Goal: Information Seeking & Learning: Learn about a topic

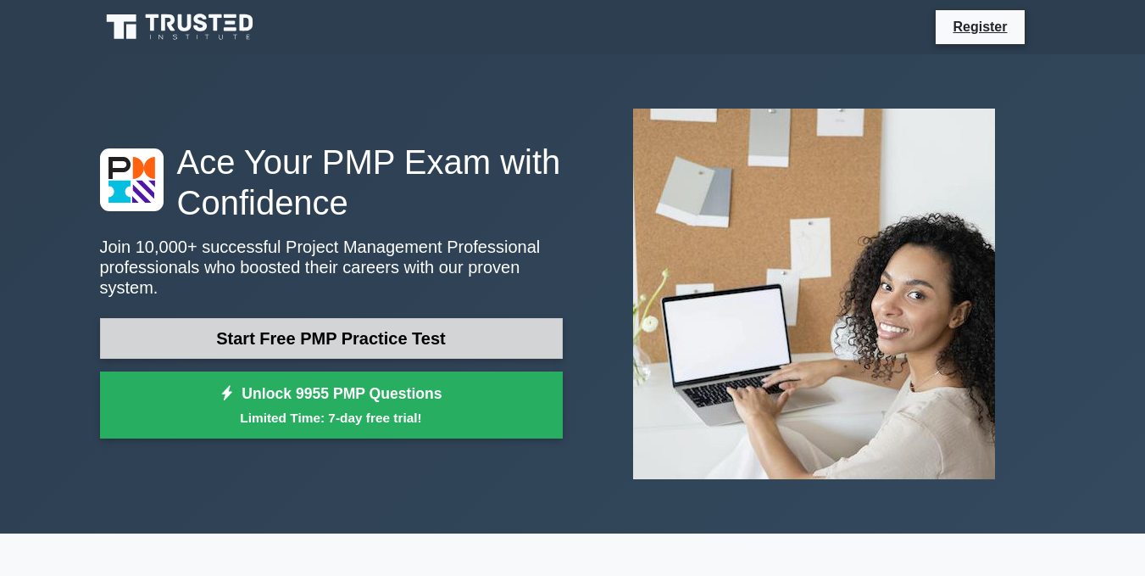
click at [378, 332] on link "Start Free PMP Practice Test" at bounding box center [331, 338] width 463 height 41
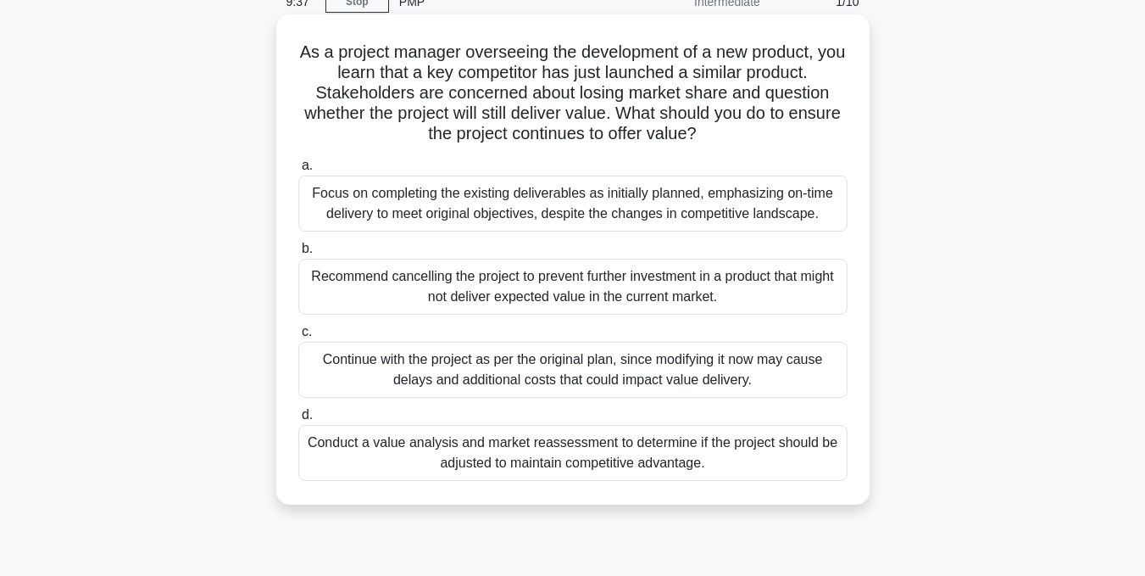
scroll to position [82, 0]
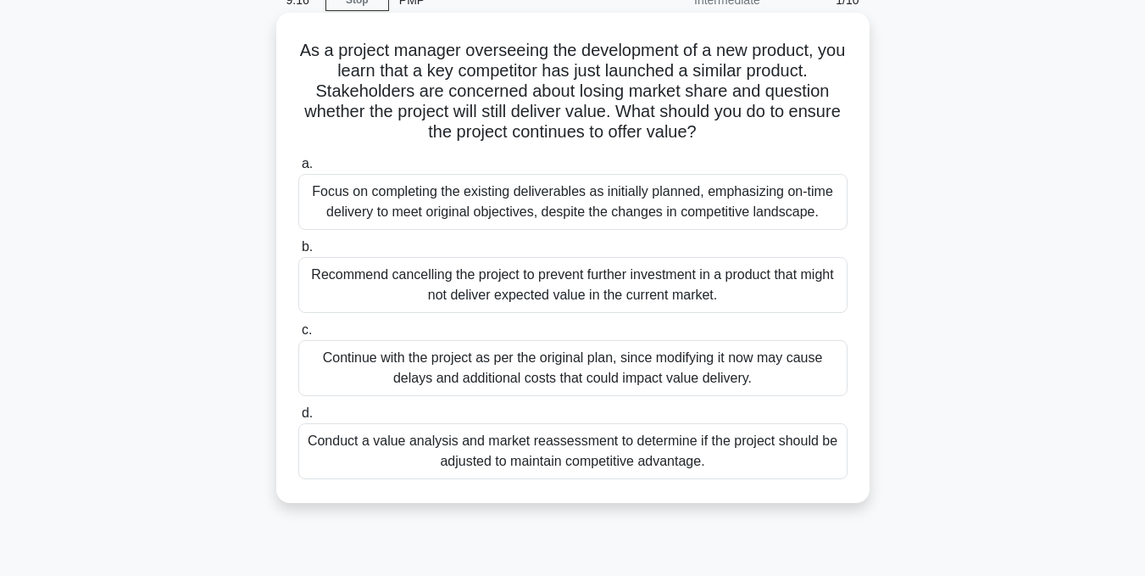
click at [582, 460] on div "Conduct a value analysis and market reassessment to determine if the project sh…" at bounding box center [572, 451] width 549 height 56
click at [298, 419] on input "d. Conduct a value analysis and market reassessment to determine if the project…" at bounding box center [298, 413] width 0 height 11
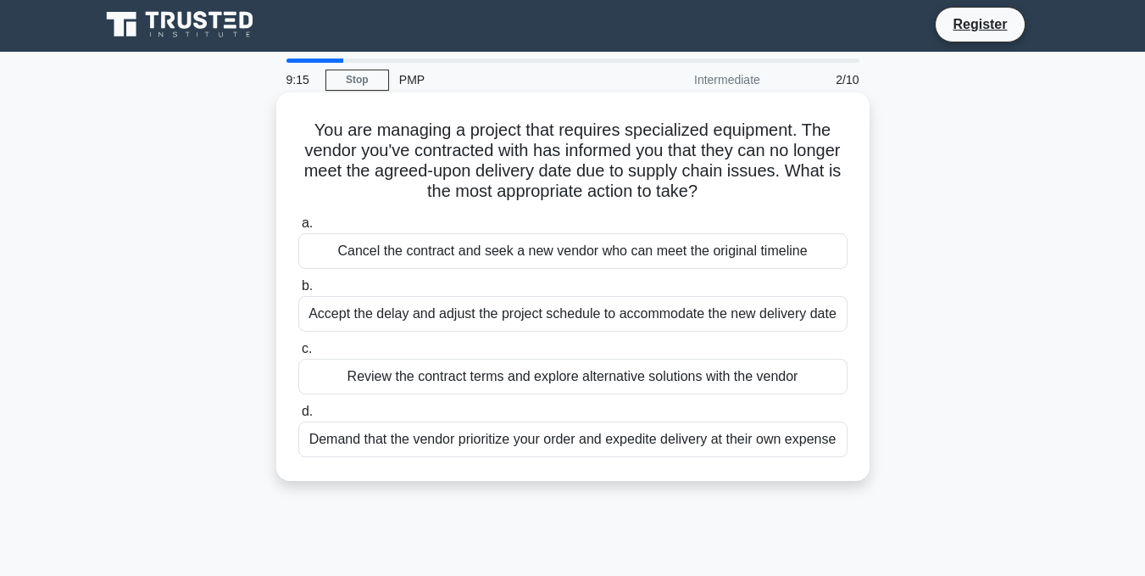
scroll to position [0, 0]
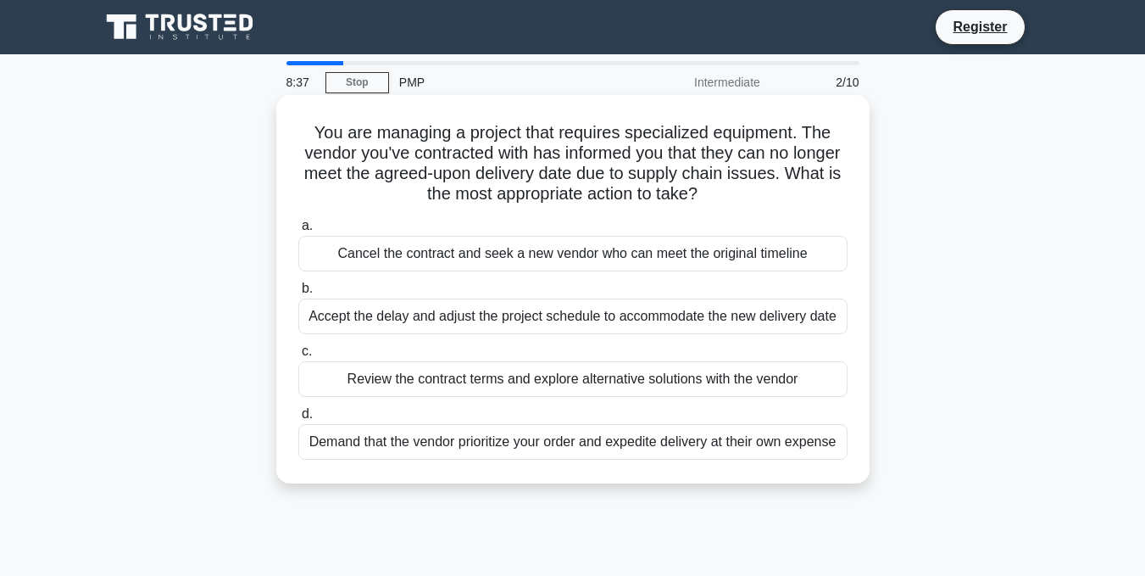
click at [633, 379] on div "Review the contract terms and explore alternative solutions with the vendor" at bounding box center [572, 379] width 549 height 36
click at [298, 357] on input "c. Review the contract terms and explore alternative solutions with the vendor" at bounding box center [298, 351] width 0 height 11
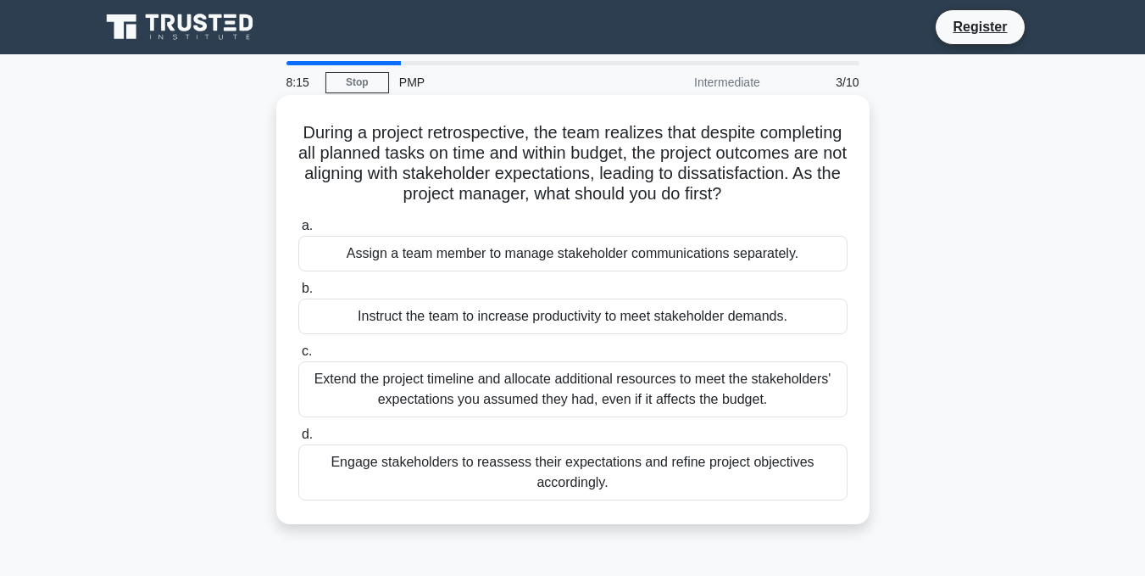
click at [546, 487] on div "Engage stakeholders to reassess their expectations and refine project objective…" at bounding box center [572, 472] width 549 height 56
click at [298, 440] on input "d. Engage stakeholders to reassess their expectations and refine project object…" at bounding box center [298, 434] width 0 height 11
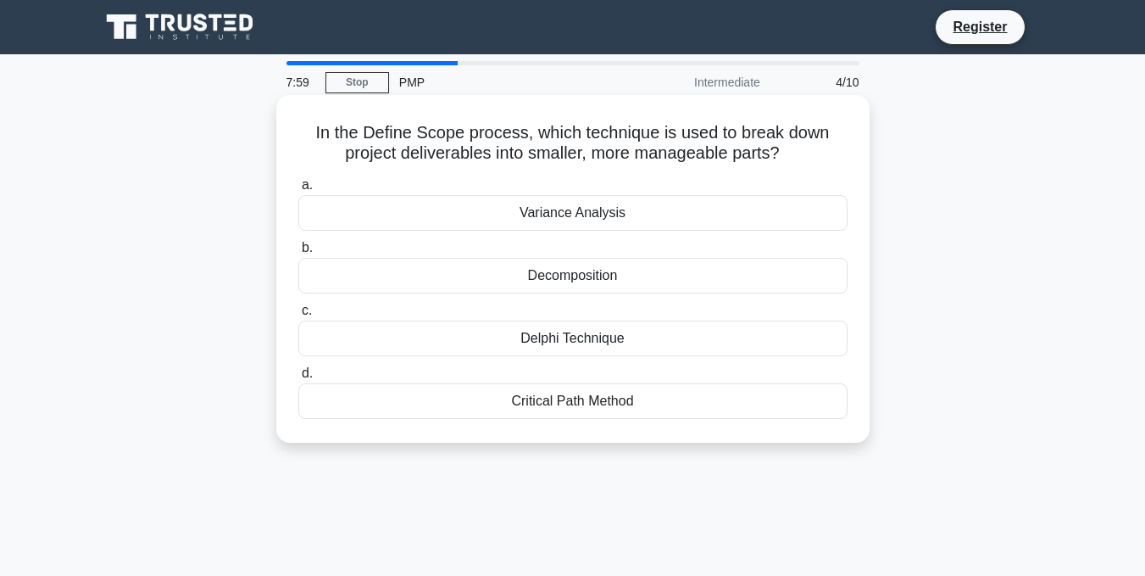
click at [582, 284] on div "Decomposition" at bounding box center [572, 276] width 549 height 36
click at [298, 254] on input "b. Decomposition" at bounding box center [298, 247] width 0 height 11
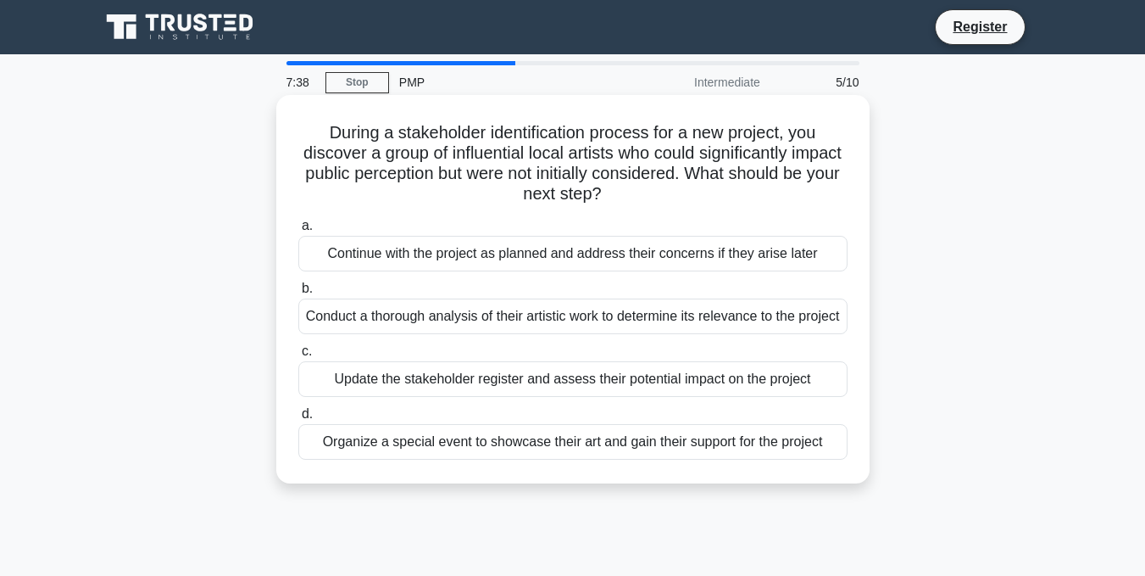
click at [628, 334] on div "Conduct a thorough analysis of their artistic work to determine its relevance t…" at bounding box center [572, 316] width 549 height 36
click at [298, 294] on input "b. Conduct a thorough analysis of their artistic work to determine its relevanc…" at bounding box center [298, 288] width 0 height 11
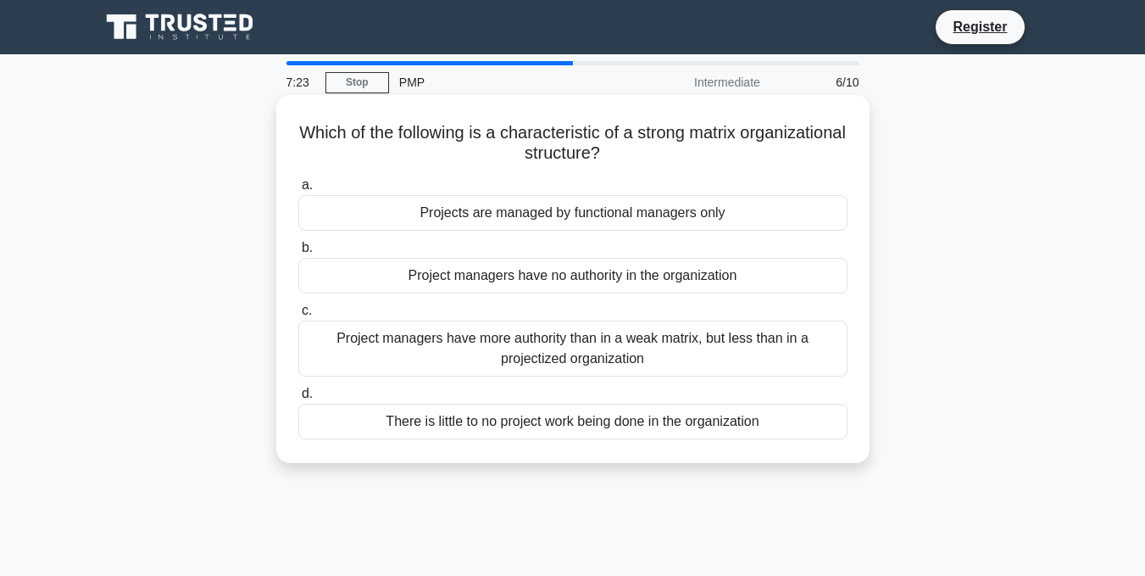
click at [482, 365] on div "Project managers have more authority than in a weak matrix, but less than in a …" at bounding box center [572, 348] width 549 height 56
click at [298, 316] on input "c. Project managers have more authority than in a weak matrix, but less than in…" at bounding box center [298, 310] width 0 height 11
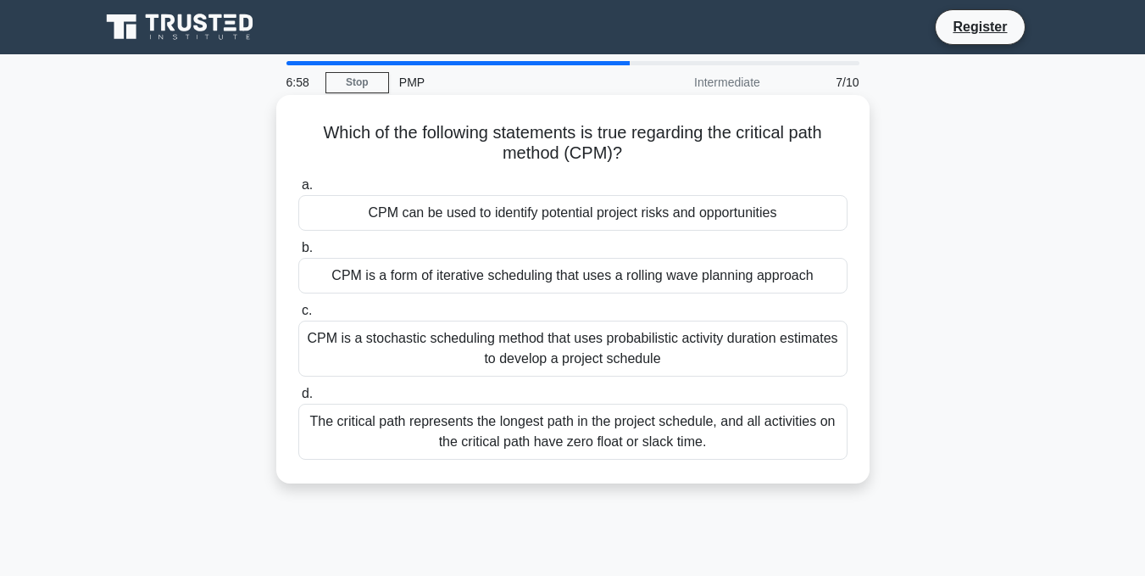
click at [718, 355] on div "CPM is a stochastic scheduling method that uses probabilistic activity duration…" at bounding box center [572, 348] width 549 height 56
click at [298, 316] on input "c. CPM is a stochastic scheduling method that uses probabilistic activity durat…" at bounding box center [298, 310] width 0 height 11
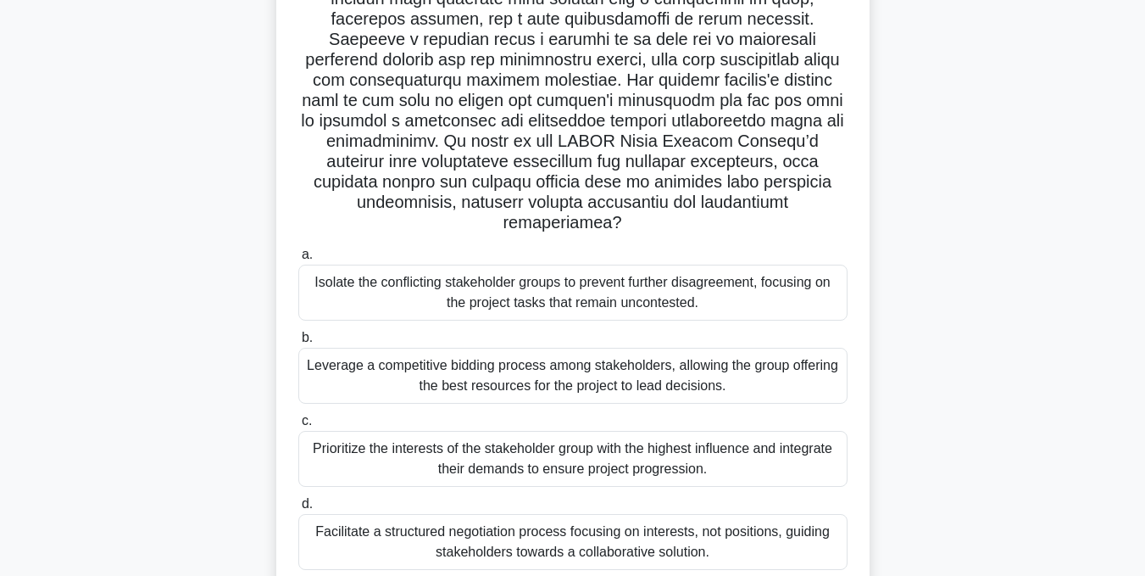
scroll to position [340, 0]
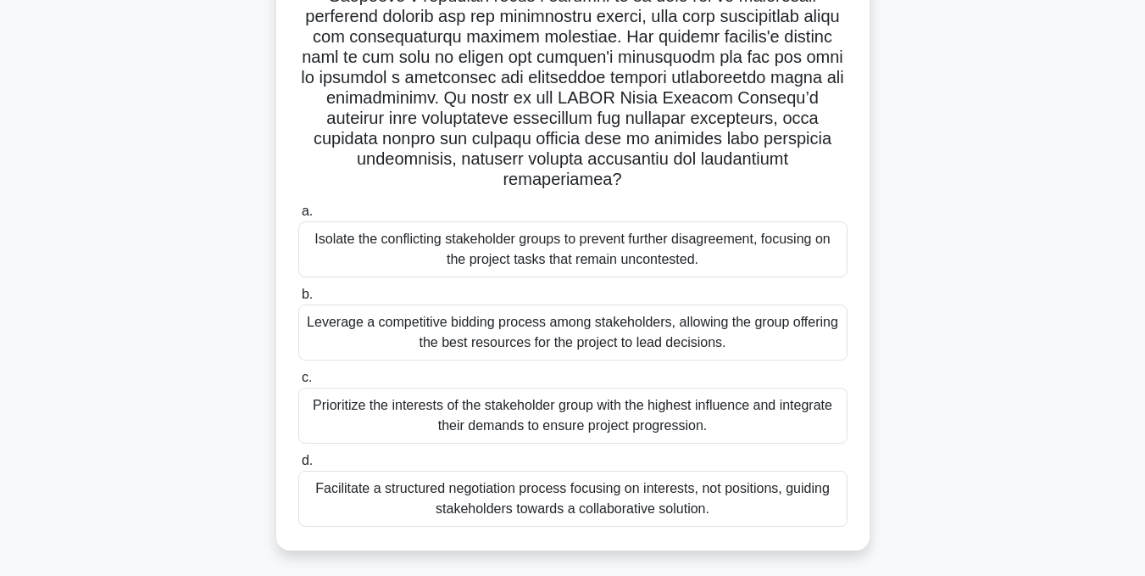
click at [554, 478] on div "Facilitate a structured negotiation process focusing on interests, not position…" at bounding box center [572, 499] width 549 height 56
click at [298, 466] on input "d. Facilitate a structured negotiation process focusing on interests, not posit…" at bounding box center [298, 460] width 0 height 11
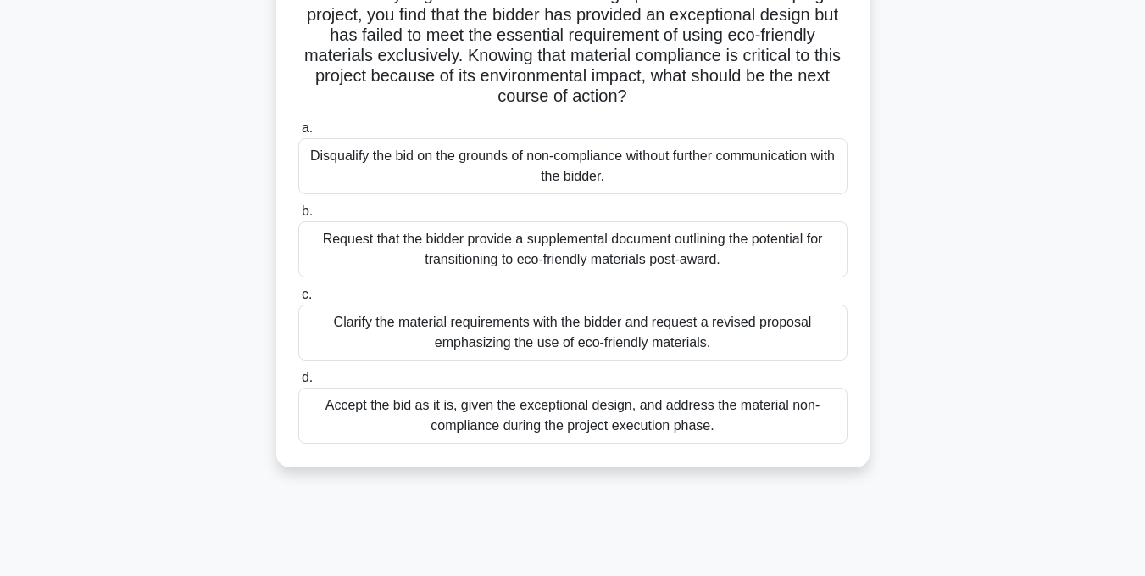
scroll to position [141, 0]
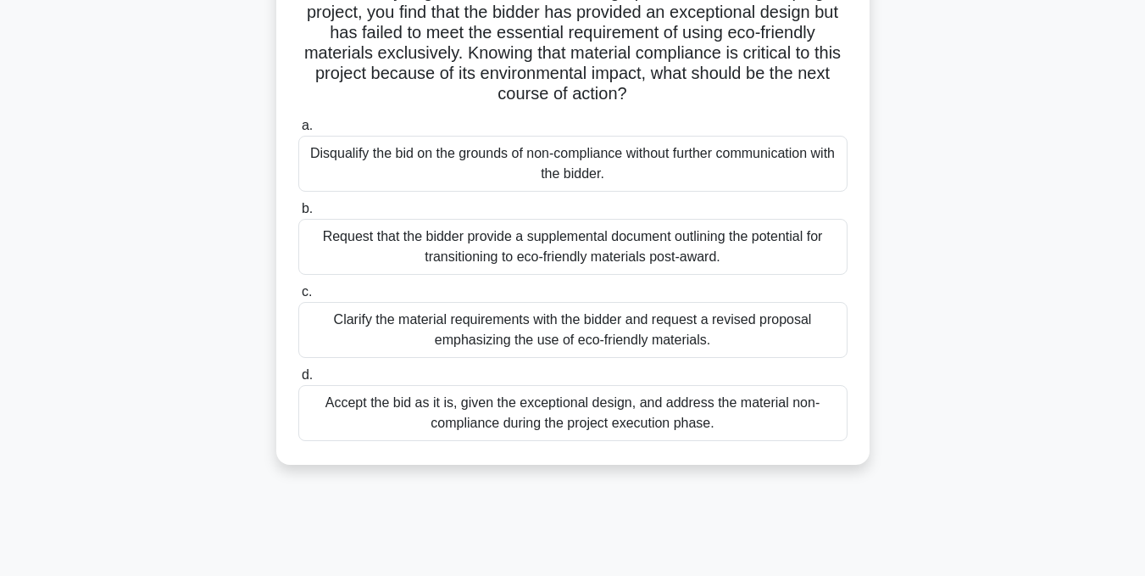
click at [739, 342] on div "Clarify the material requirements with the bidder and request a revised proposa…" at bounding box center [572, 330] width 549 height 56
click at [298, 298] on input "c. Clarify the material requirements with the bidder and request a revised prop…" at bounding box center [298, 292] width 0 height 11
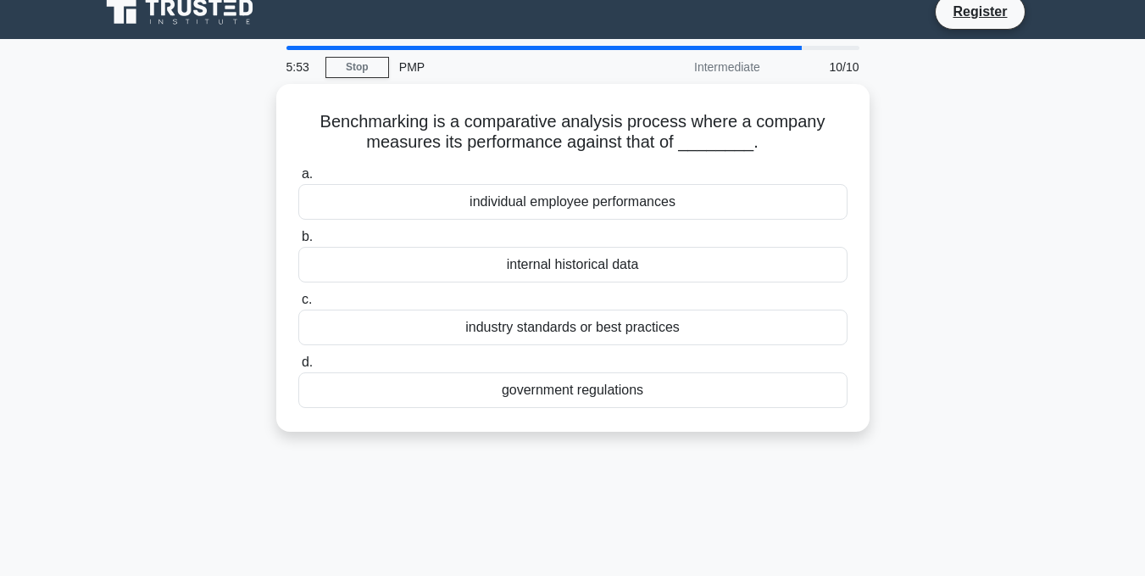
scroll to position [0, 0]
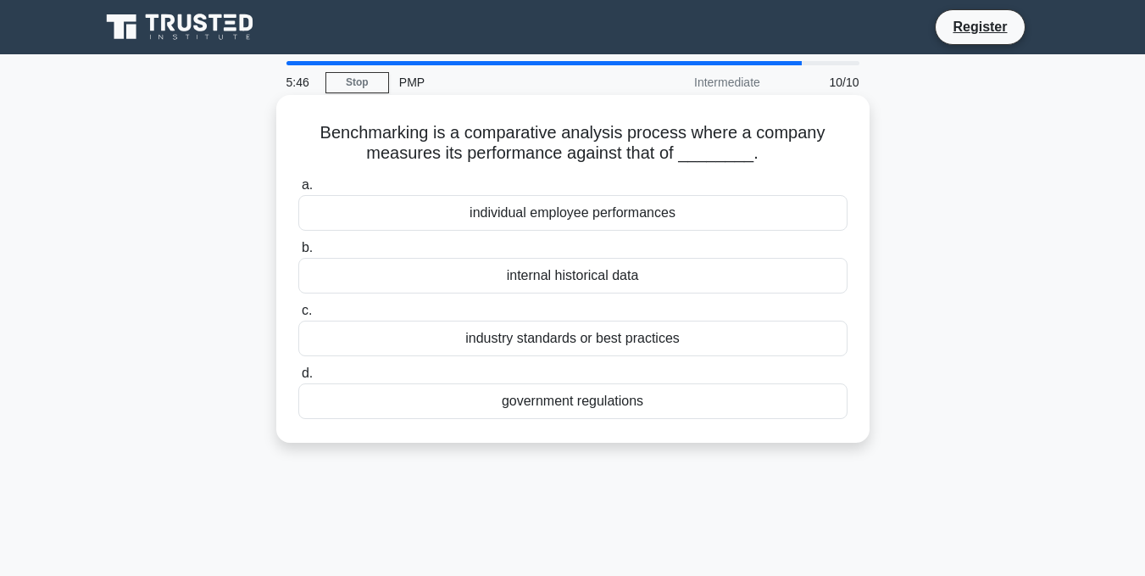
click at [607, 351] on div "industry standards or best practices" at bounding box center [572, 338] width 549 height 36
click at [298, 316] on input "c. industry standards or best practices" at bounding box center [298, 310] width 0 height 11
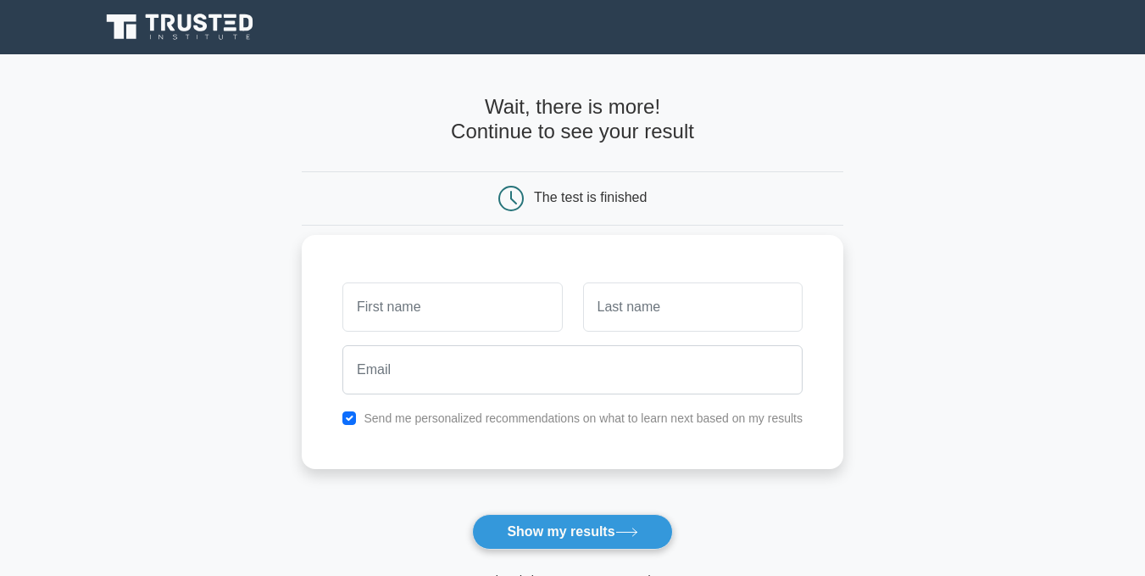
click at [449, 316] on input "text" at bounding box center [453, 306] width 220 height 49
type input "[PERSON_NAME]"
click at [617, 309] on input "text" at bounding box center [693, 306] width 220 height 49
type input "Omondi"
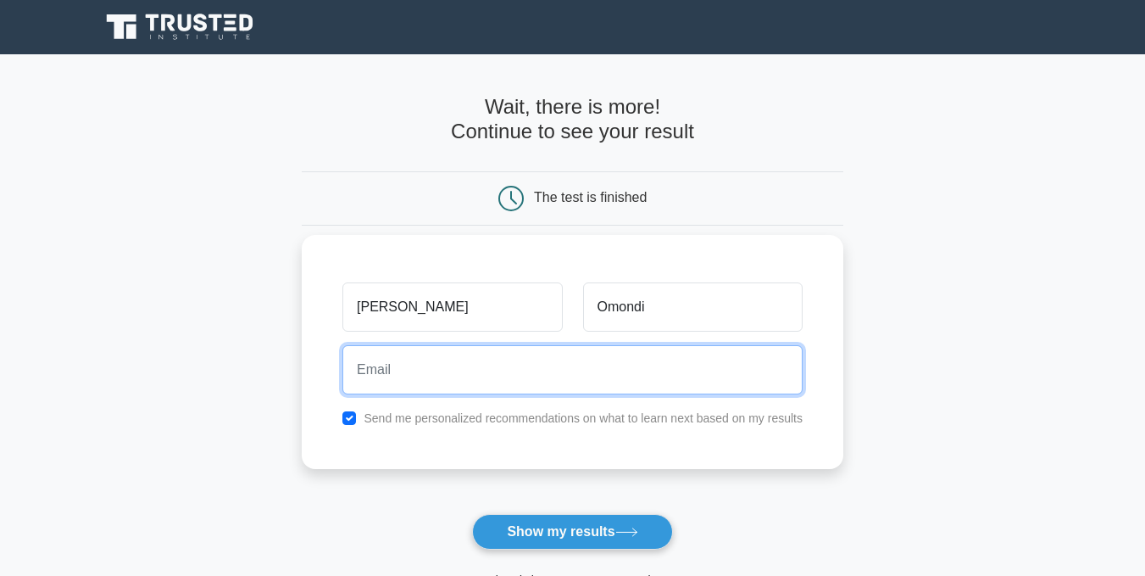
click at [705, 380] on input "email" at bounding box center [573, 369] width 460 height 49
type input "[EMAIL_ADDRESS][DOMAIN_NAME]"
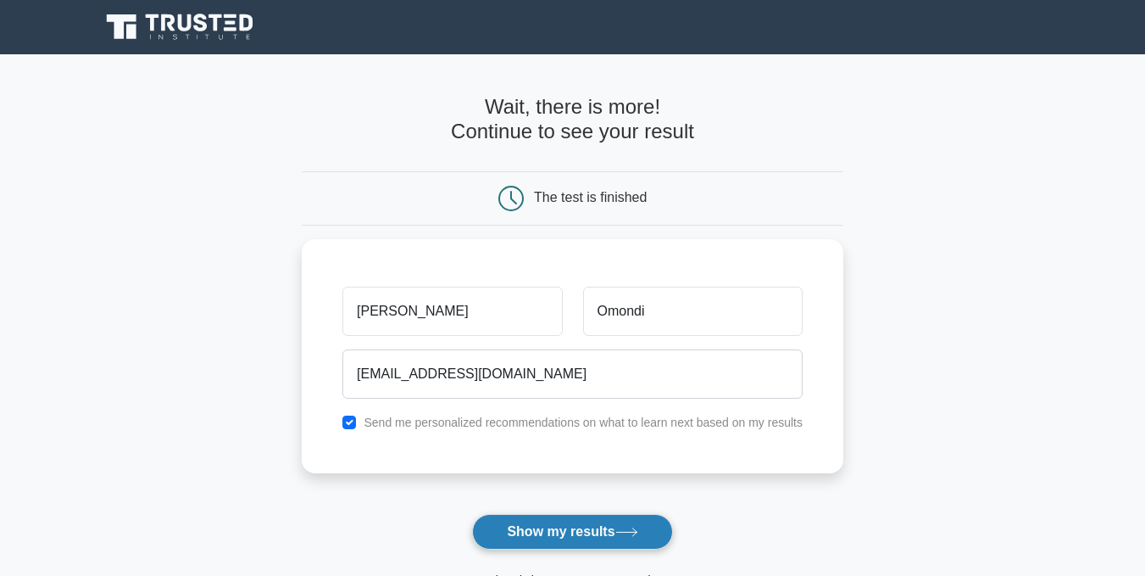
click at [582, 535] on button "Show my results" at bounding box center [572, 532] width 200 height 36
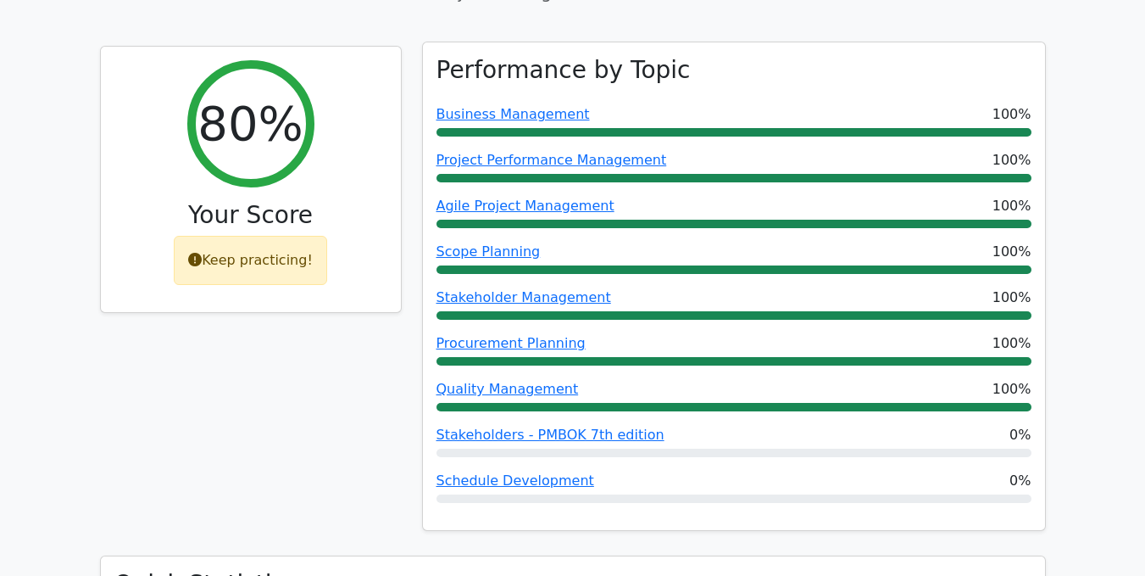
scroll to position [1081, 0]
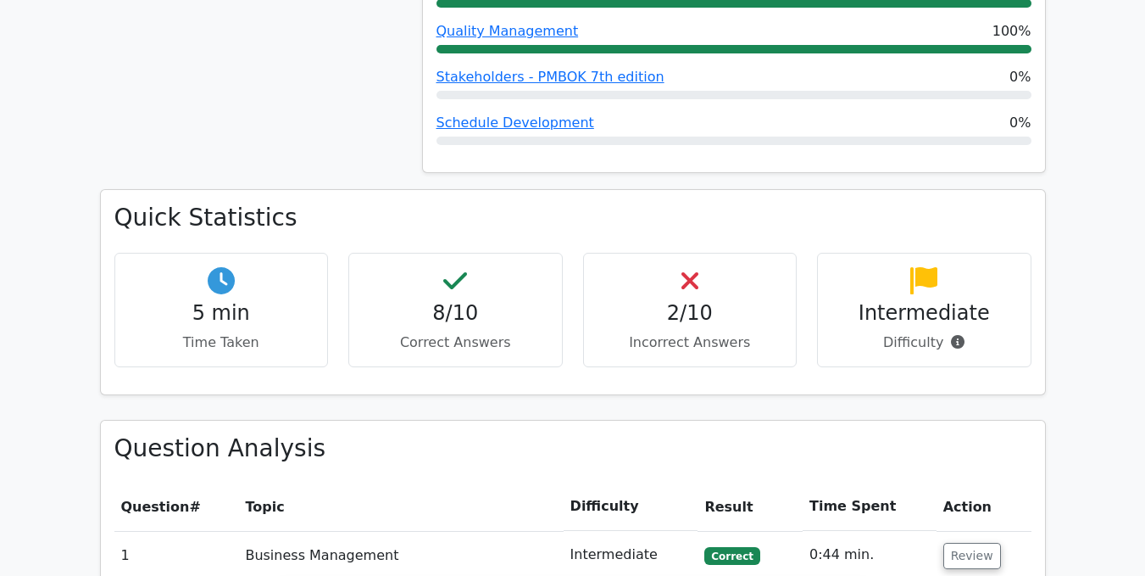
click at [705, 301] on h4 "2/10" at bounding box center [691, 313] width 186 height 25
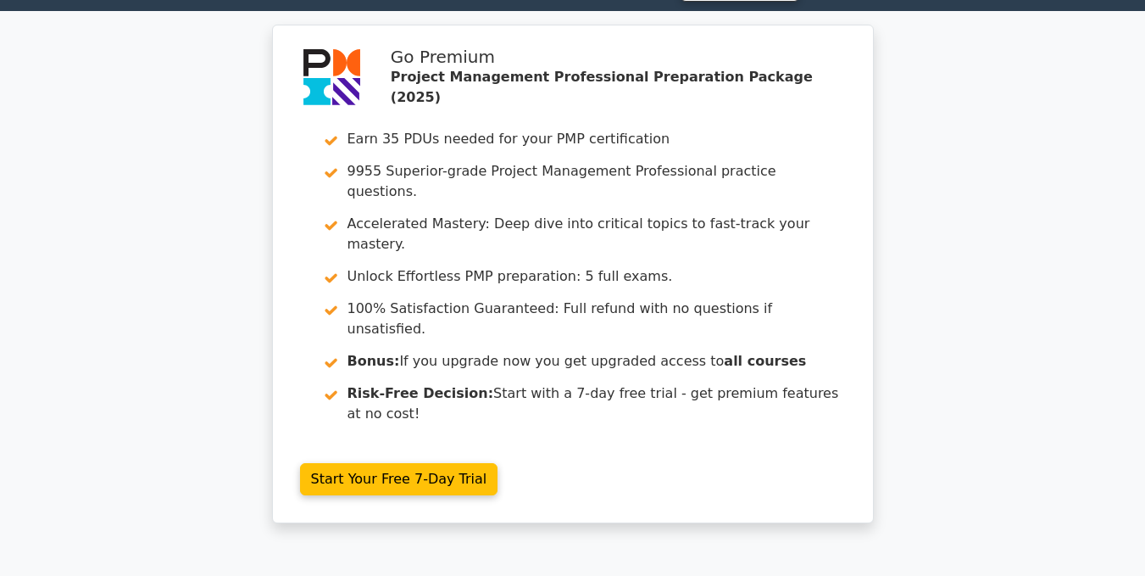
scroll to position [0, 0]
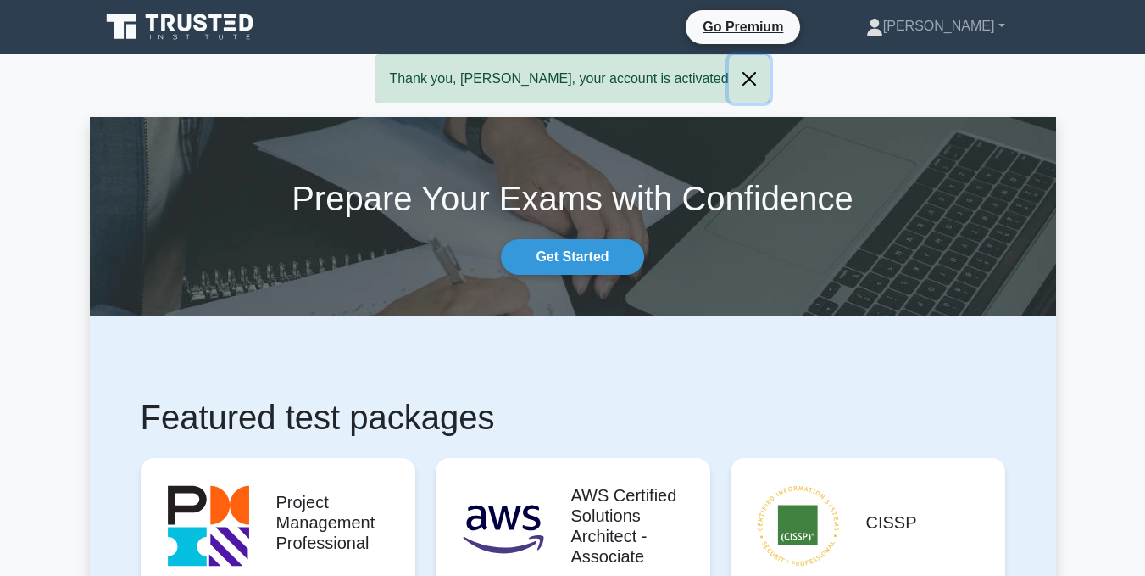
click at [729, 74] on button "Close" at bounding box center [749, 78] width 41 height 47
